Goal: Transaction & Acquisition: Book appointment/travel/reservation

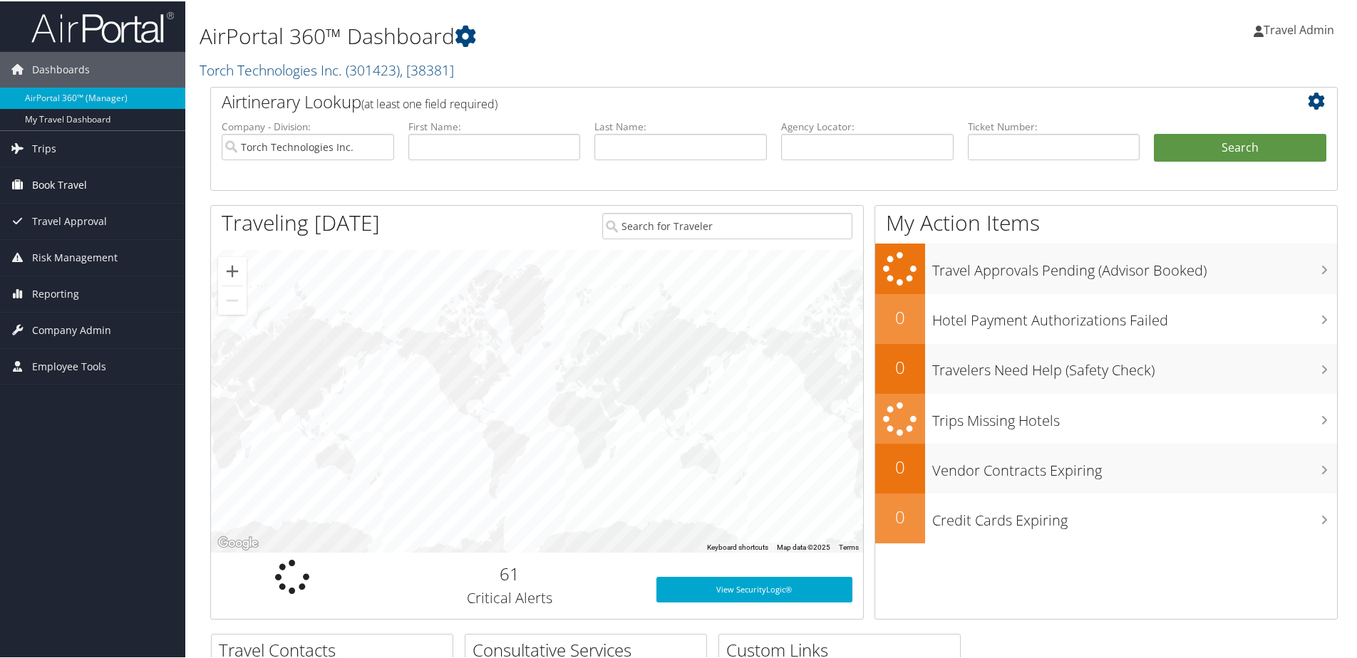
click at [82, 182] on span "Book Travel" at bounding box center [59, 184] width 55 height 36
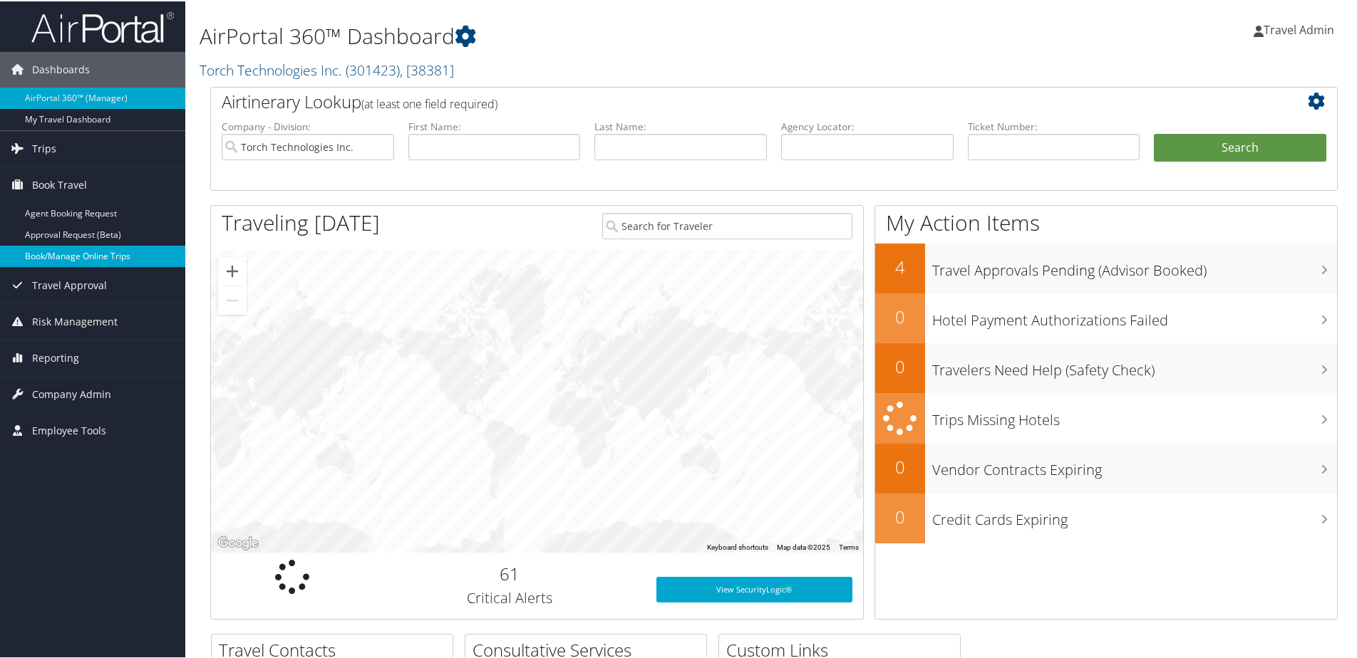
click at [56, 253] on link "Book/Manage Online Trips" at bounding box center [92, 254] width 185 height 21
